Goal: Find specific page/section

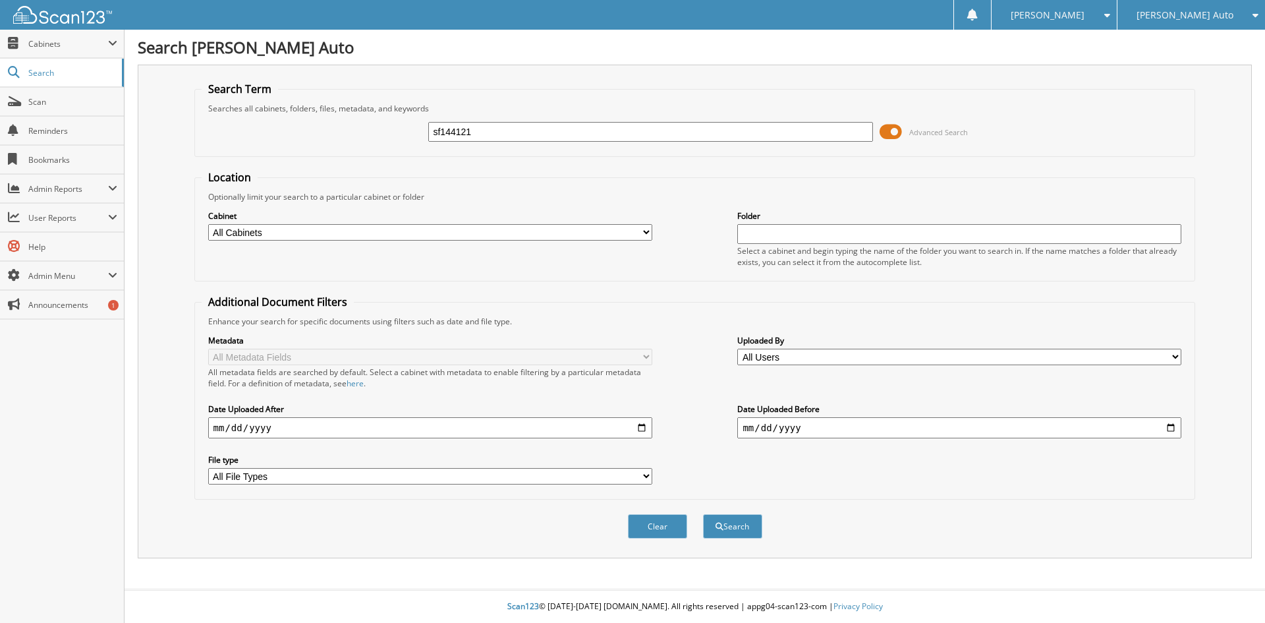
type input "sf144121"
click at [703, 514] on button "Search" at bounding box center [732, 526] width 59 height 24
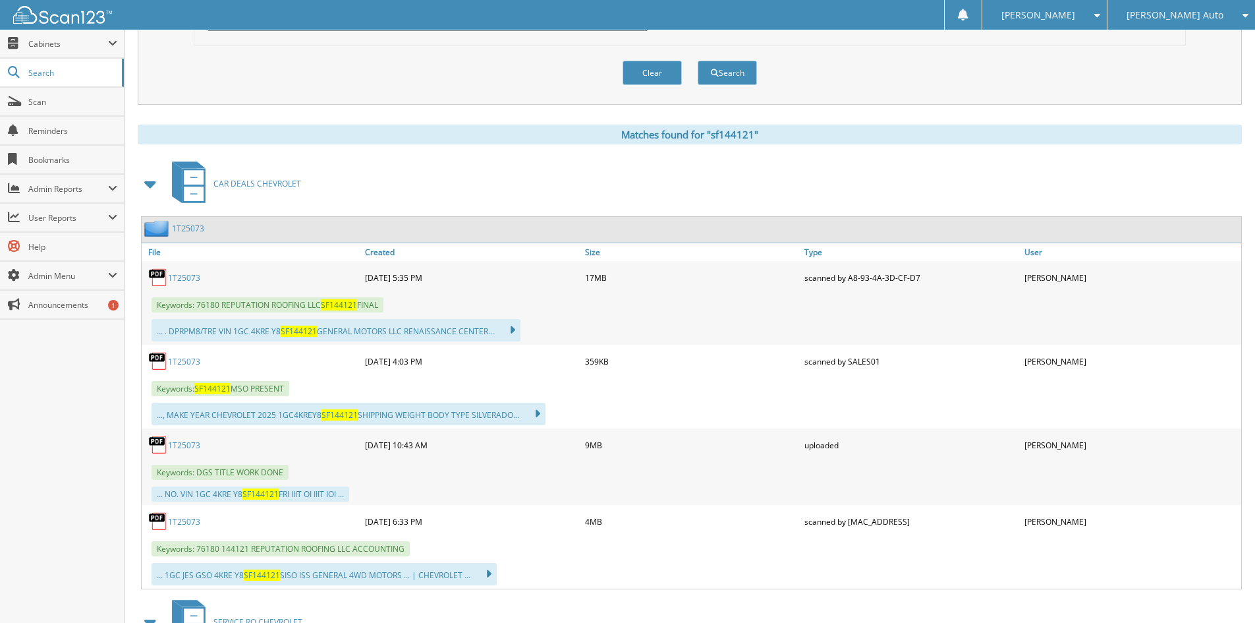
scroll to position [461, 0]
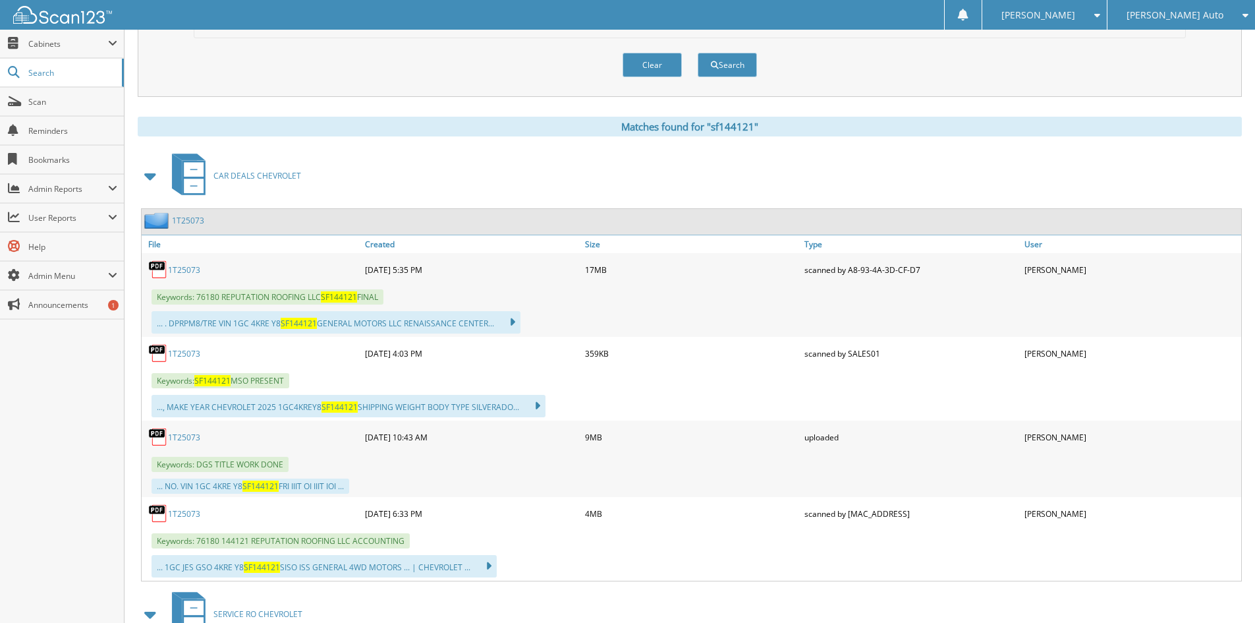
click at [188, 216] on link "1T25073" at bounding box center [188, 220] width 32 height 11
